Goal: Task Accomplishment & Management: Manage account settings

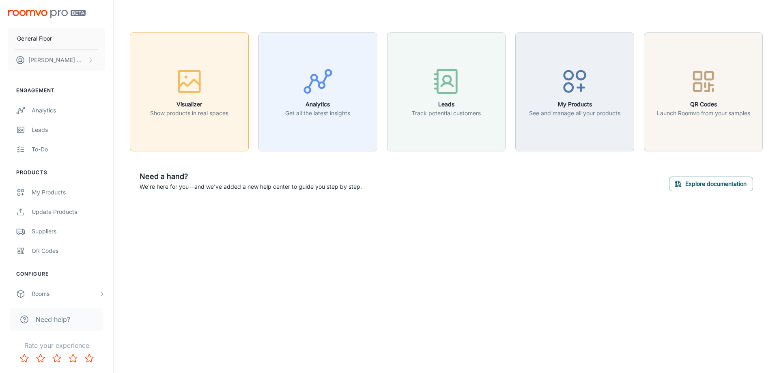
click at [212, 97] on div "button" at bounding box center [189, 83] width 78 height 34
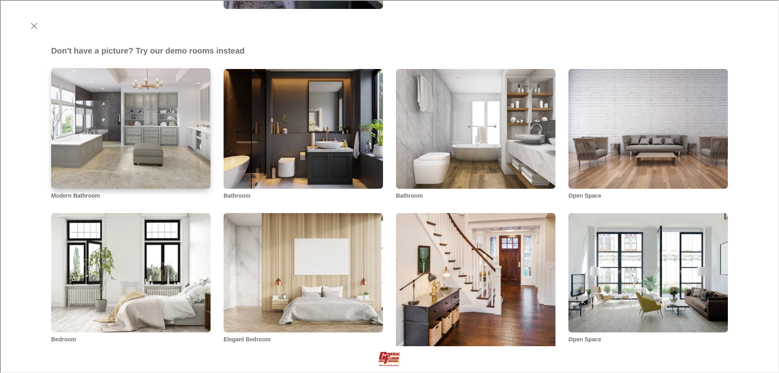
scroll to position [244, 0]
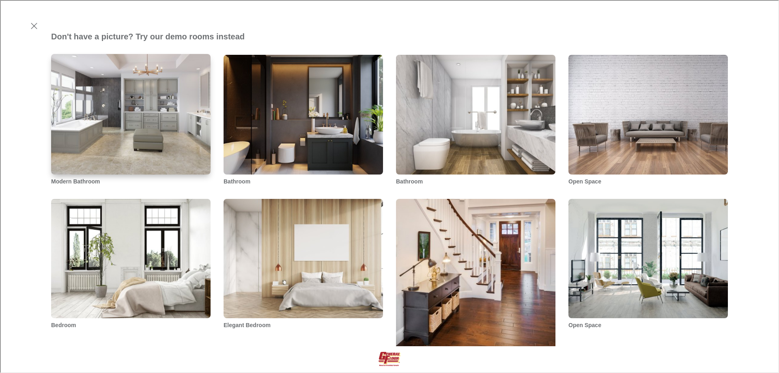
click at [146, 148] on img "Modern Bathroom" at bounding box center [130, 114] width 161 height 122
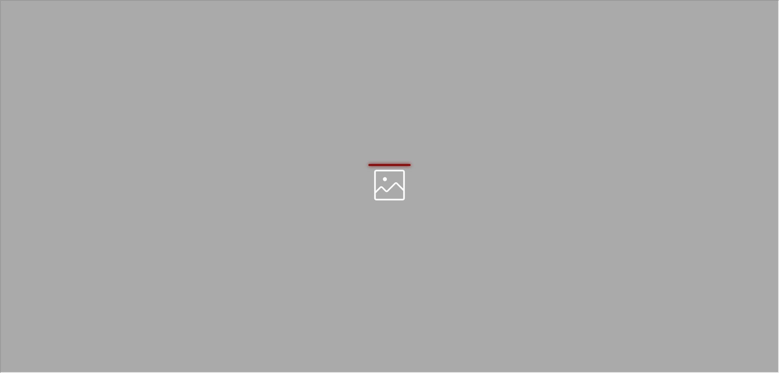
scroll to position [0, 0]
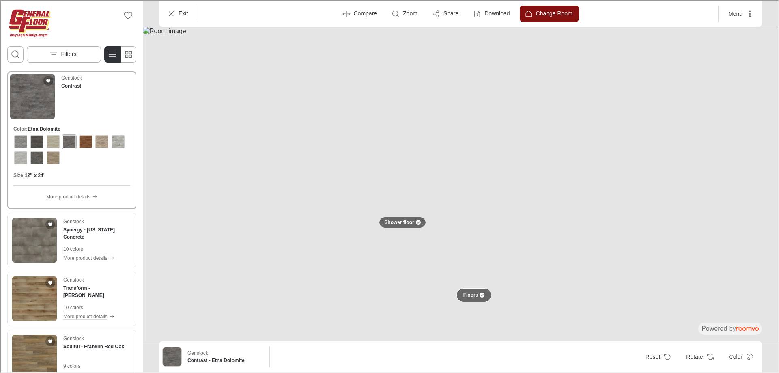
click at [479, 294] on div at bounding box center [481, 294] width 5 height 5
click at [18, 54] on icon "Open search box" at bounding box center [15, 54] width 10 height 10
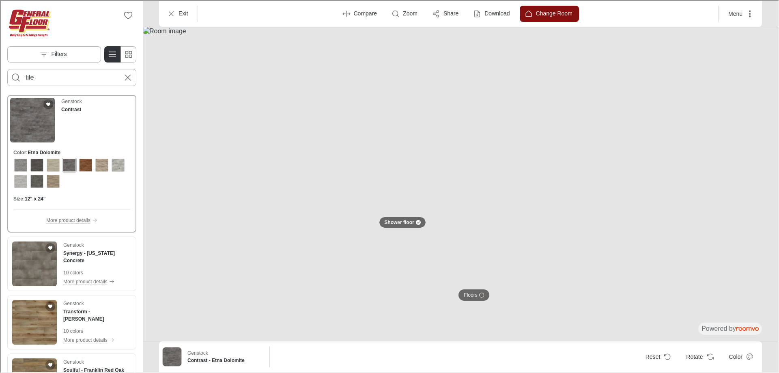
click at [7, 69] on button "Search for products" at bounding box center [15, 77] width 16 height 16
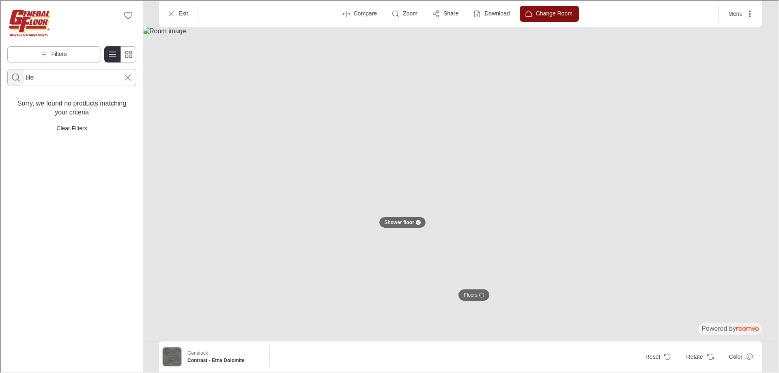
drag, startPoint x: 45, startPoint y: 75, endPoint x: 12, endPoint y: 73, distance: 33.4
click at [12, 73] on form "tile" at bounding box center [70, 76] width 129 height 17
type input "american"
click at [7, 69] on button "Search for products" at bounding box center [15, 77] width 16 height 16
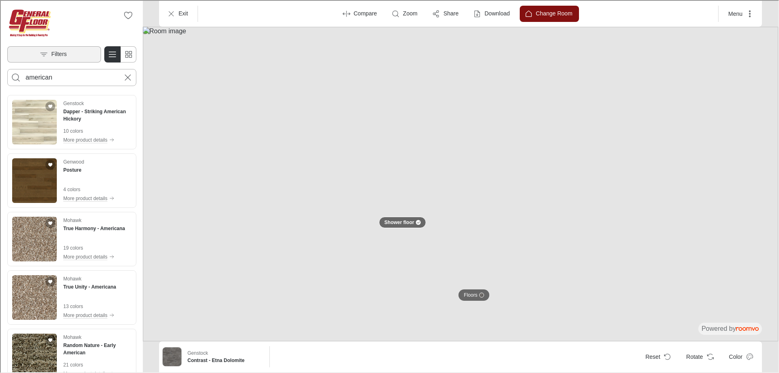
click at [45, 52] on icon "Open the filters menu" at bounding box center [43, 54] width 8 height 8
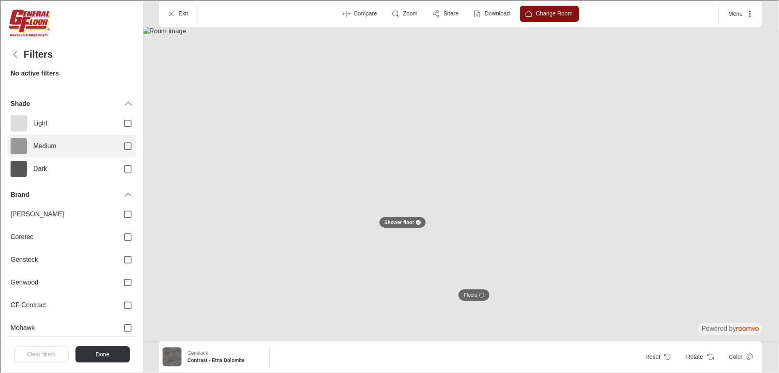
scroll to position [145, 0]
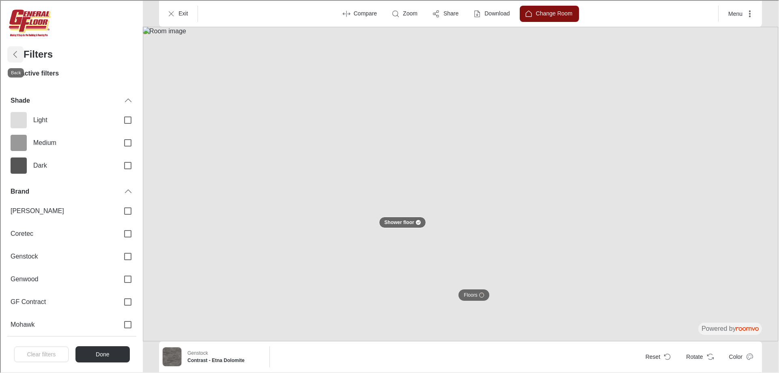
click at [16, 53] on icon "Back" at bounding box center [15, 54] width 10 height 10
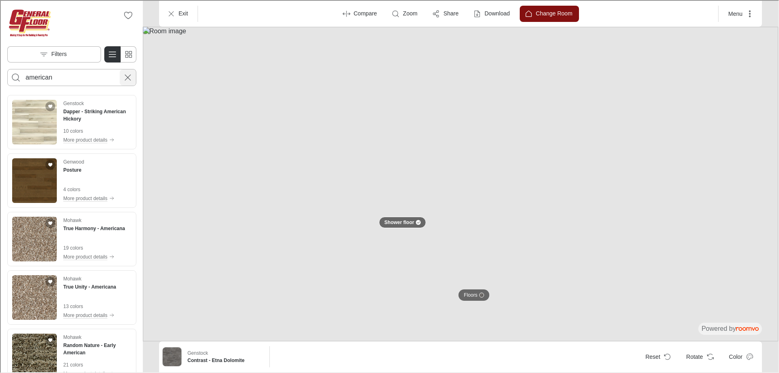
click at [127, 74] on icon "Cancel search" at bounding box center [127, 77] width 10 height 10
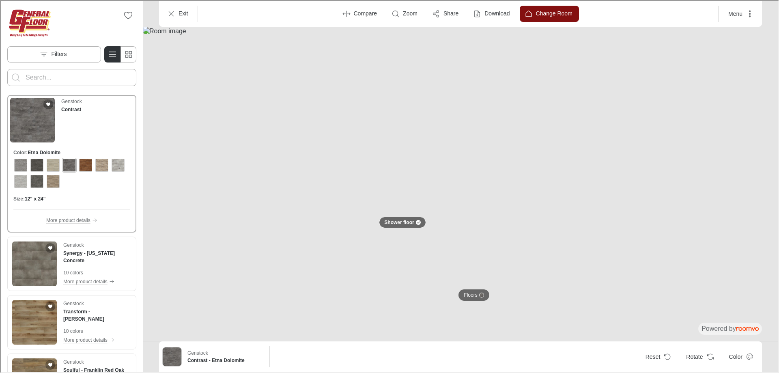
click at [37, 11] on img "Go to General Floor's website." at bounding box center [28, 22] width 45 height 32
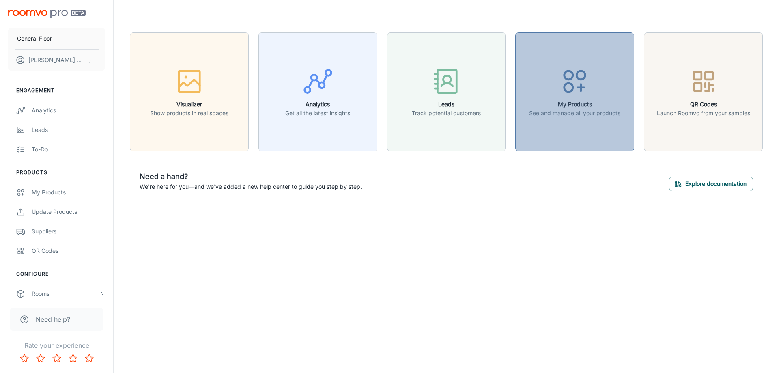
click at [542, 124] on button "My Products See and manage all your products" at bounding box center [575, 91] width 119 height 119
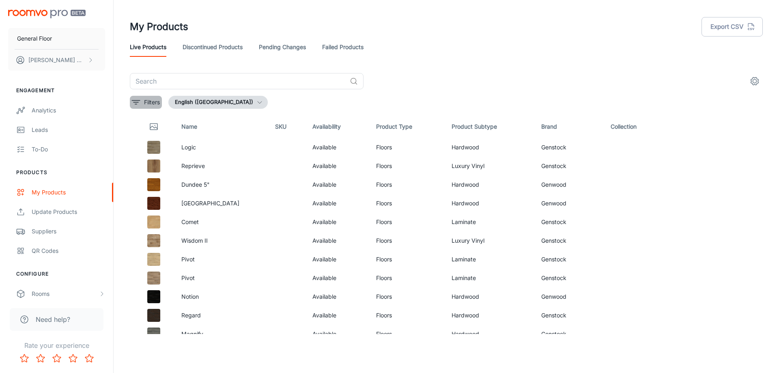
click at [137, 104] on icon "filter" at bounding box center [136, 102] width 10 height 10
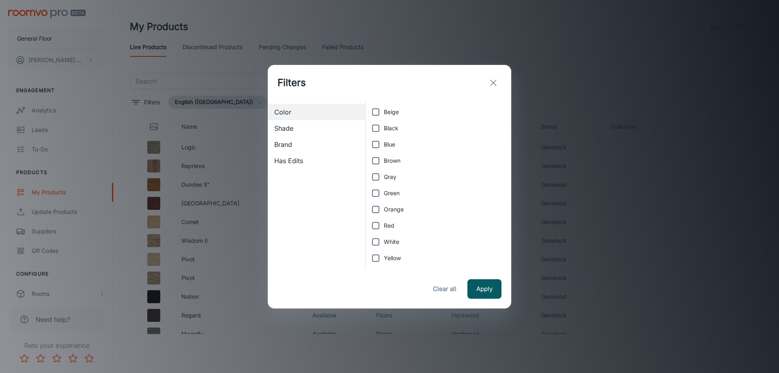
click at [292, 145] on span "Brand" at bounding box center [316, 145] width 84 height 10
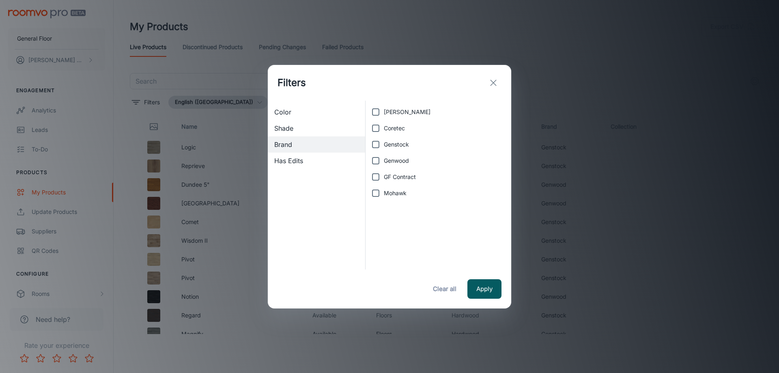
click at [492, 81] on line "exit" at bounding box center [494, 83] width 6 height 6
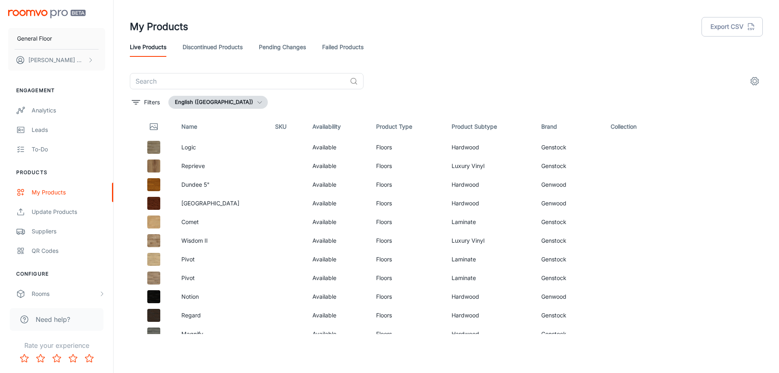
click at [221, 45] on link "Discontinued Products" at bounding box center [213, 46] width 60 height 19
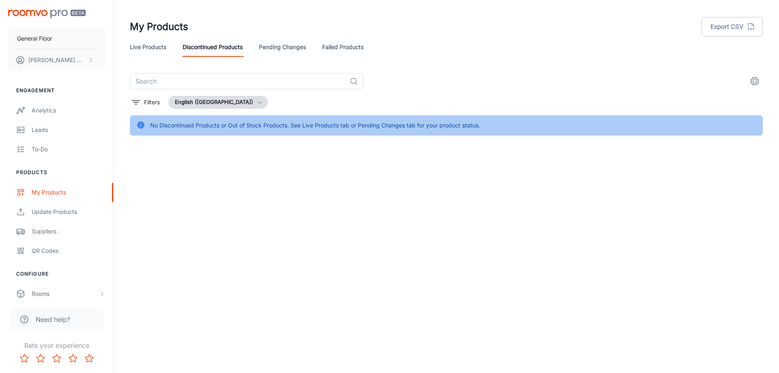
click at [291, 44] on link "Pending Changes" at bounding box center [282, 46] width 47 height 19
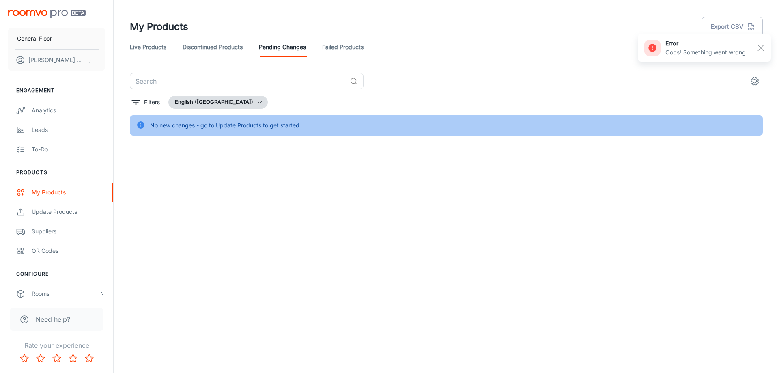
click at [347, 43] on link "Failed Products" at bounding box center [342, 46] width 41 height 19
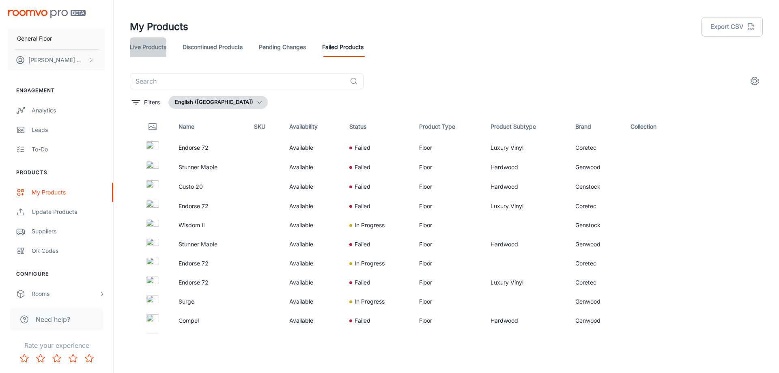
click at [141, 41] on link "Live Products" at bounding box center [148, 46] width 37 height 19
